Goal: Task Accomplishment & Management: Complete application form

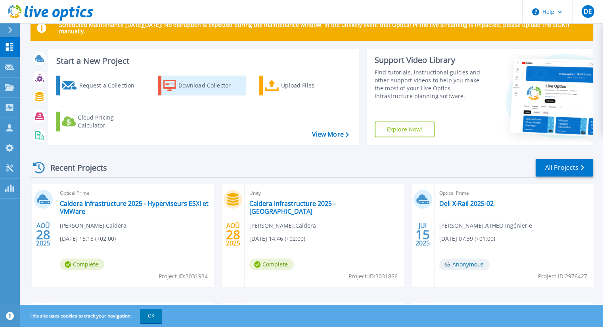
scroll to position [40, 0]
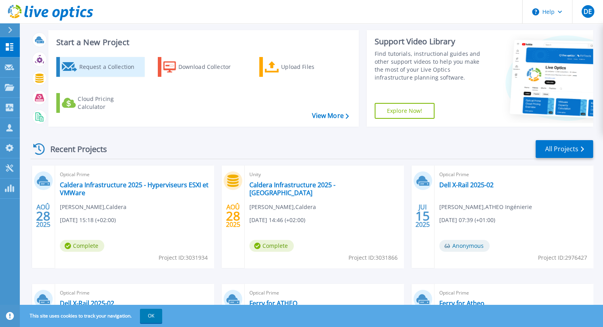
click at [130, 70] on div "Request a Collection" at bounding box center [110, 67] width 63 height 16
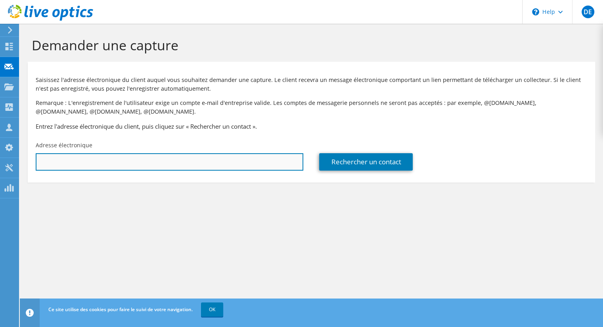
click at [178, 165] on input "text" at bounding box center [169, 161] width 267 height 17
paste input "ArJESSEL@vhm.fr>;"
type input "ArJESSEL@vhm.fr"
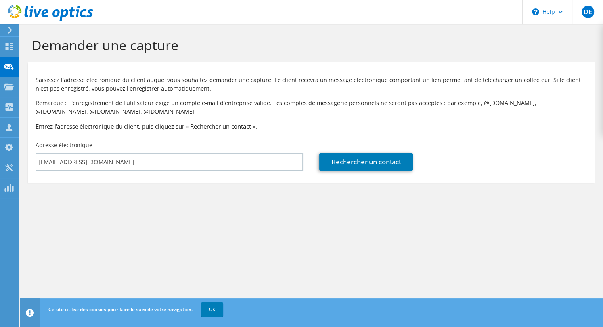
click at [250, 217] on section "Demander une capture Saisissez l'adresse électronique du client auquel vous sou…" at bounding box center [311, 123] width 583 height 199
click at [369, 160] on link "Rechercher un contact" at bounding box center [366, 161] width 94 height 17
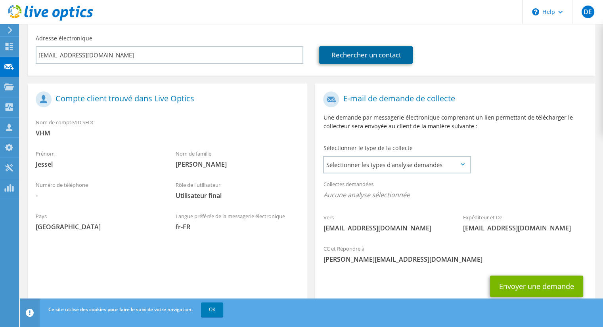
scroll to position [133, 0]
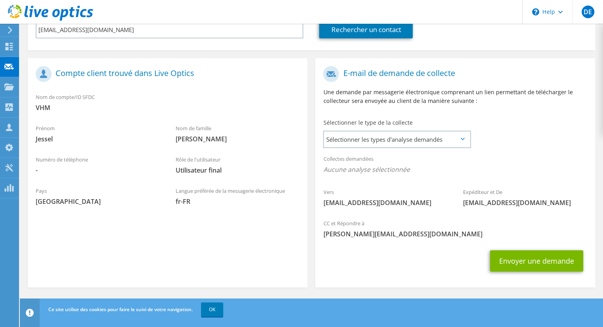
click at [391, 126] on div "Sélectionner le type de la collecte Sélectionner les types d'analyse demandés S…" at bounding box center [396, 133] width 147 height 28
click at [399, 141] on span "Sélectionner les types d'analyse demandés" at bounding box center [397, 140] width 146 height 16
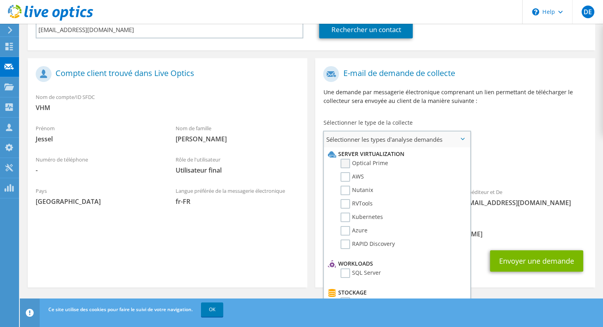
click at [349, 164] on label "Optical Prime" at bounding box center [364, 164] width 48 height 10
click at [0, 0] on input "Optical Prime" at bounding box center [0, 0] width 0 height 0
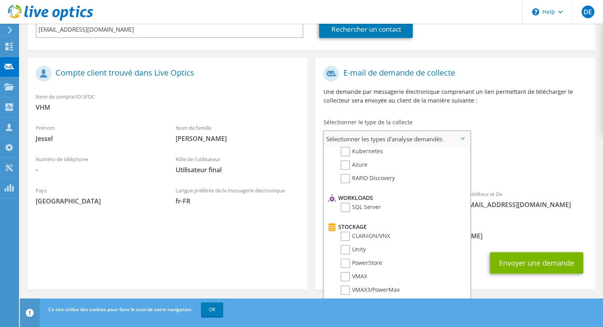
scroll to position [79, 0]
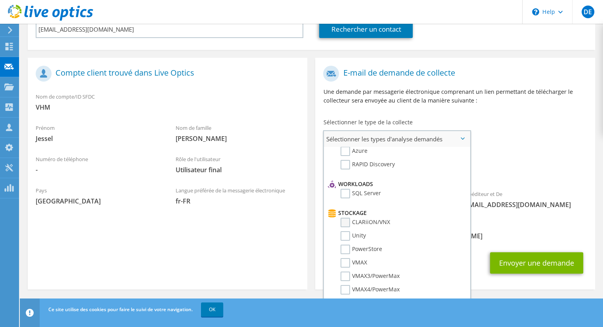
click at [349, 219] on label "CLARiiON/VNX" at bounding box center [365, 223] width 50 height 10
click at [0, 0] on input "CLARiiON/VNX" at bounding box center [0, 0] width 0 height 0
click at [349, 221] on label "CLARiiON/VNX" at bounding box center [365, 223] width 50 height 10
click at [0, 0] on input "CLARiiON/VNX" at bounding box center [0, 0] width 0 height 0
click at [347, 231] on label "Unity" at bounding box center [352, 236] width 25 height 10
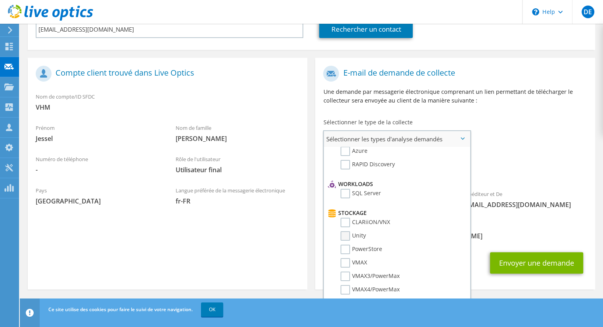
click at [0, 0] on input "Unity" at bounding box center [0, 0] width 0 height 0
click at [346, 247] on label "PowerStore" at bounding box center [361, 250] width 42 height 10
click at [0, 0] on input "PowerStore" at bounding box center [0, 0] width 0 height 0
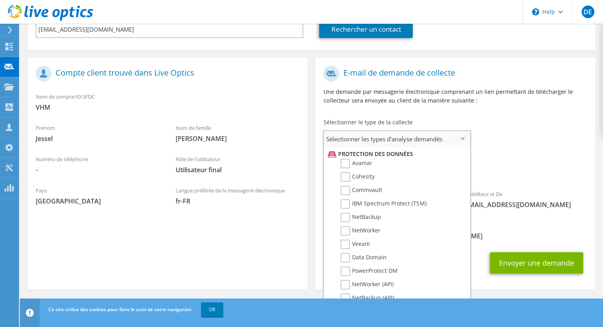
scroll to position [357, 0]
click at [342, 225] on label "Veeam" at bounding box center [354, 230] width 29 height 10
click at [0, 0] on input "Veeam" at bounding box center [0, 0] width 0 height 0
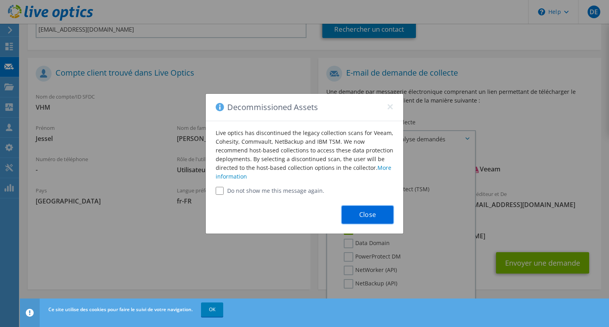
click at [368, 211] on button "Close" at bounding box center [368, 215] width 52 height 18
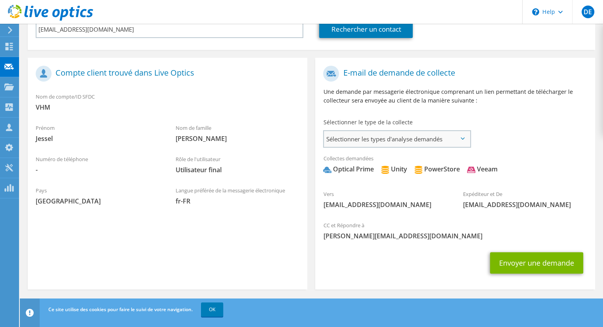
click at [420, 138] on span "Sélectionner les types d'analyse demandés" at bounding box center [397, 139] width 146 height 16
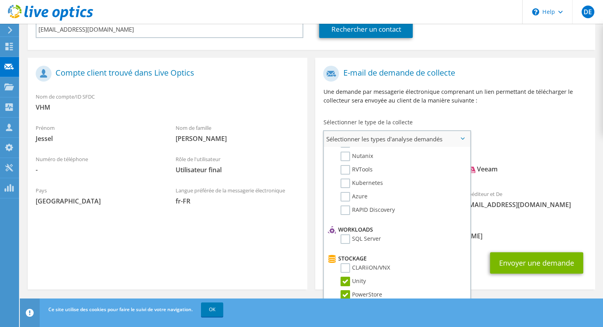
scroll to position [0, 0]
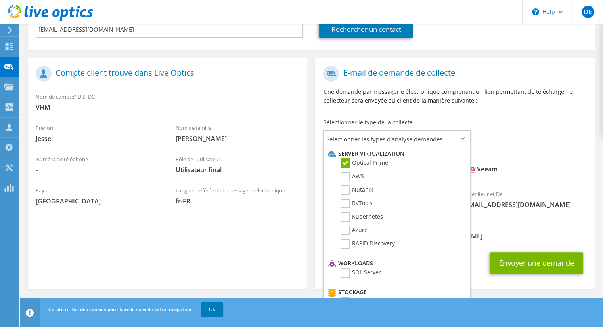
click at [526, 225] on div "CC et Répondre à damien.ebel@atheo.net" at bounding box center [454, 230] width 279 height 27
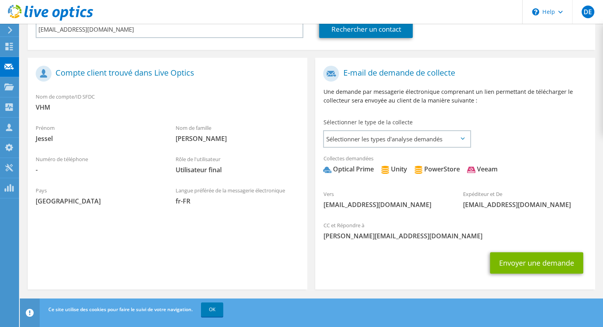
click at [531, 251] on div "Envoyer une demande" at bounding box center [454, 262] width 279 height 29
click at [531, 258] on button "Envoyer une demande" at bounding box center [536, 262] width 93 height 21
